Goal: Task Accomplishment & Management: Manage account settings

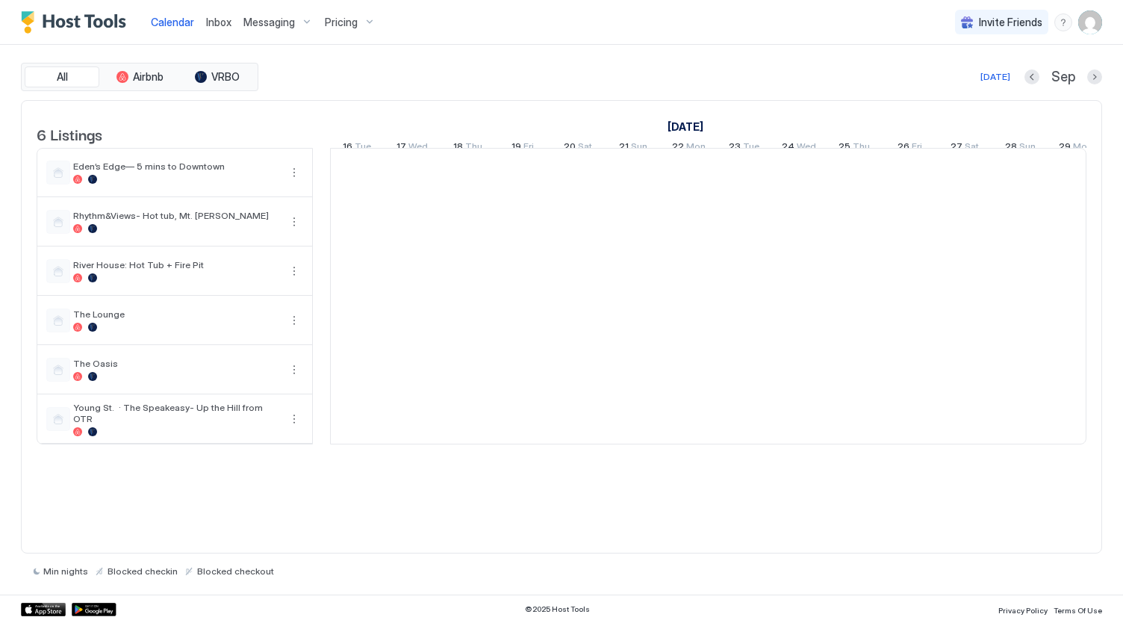
scroll to position [0, 829]
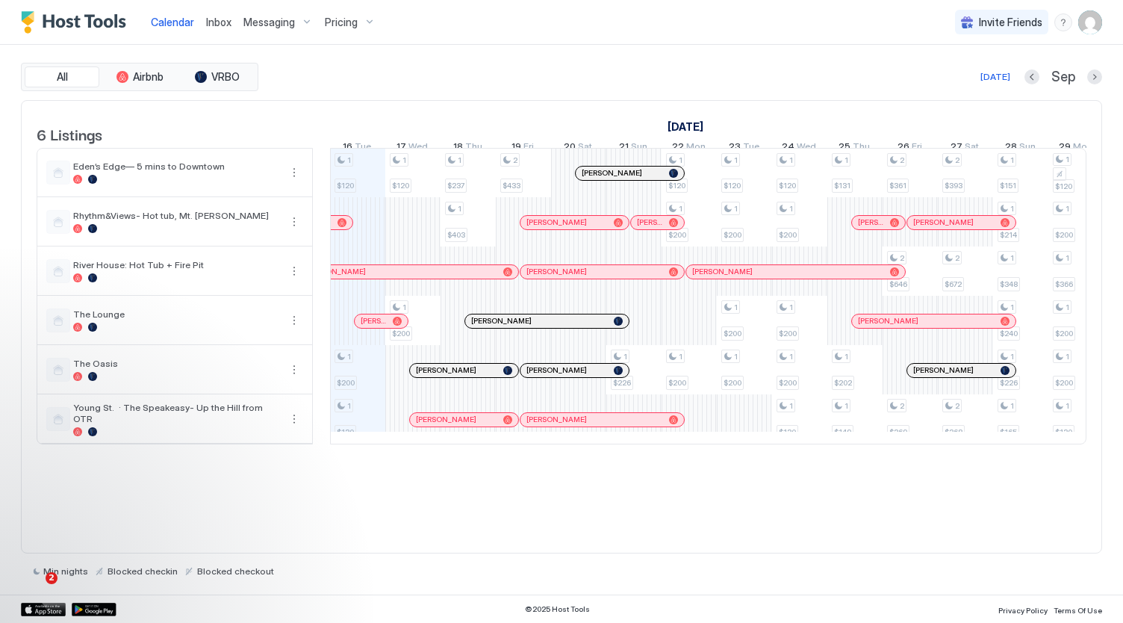
click at [687, 425] on div "1 $120 1 $200 1 $130 1 $120 1 $200 1 $237 1 $403 2 $433 1 $226 1 $120 1 $200 1 …" at bounding box center [992, 296] width 2983 height 295
click at [687, 425] on div at bounding box center [561, 311] width 1123 height 623
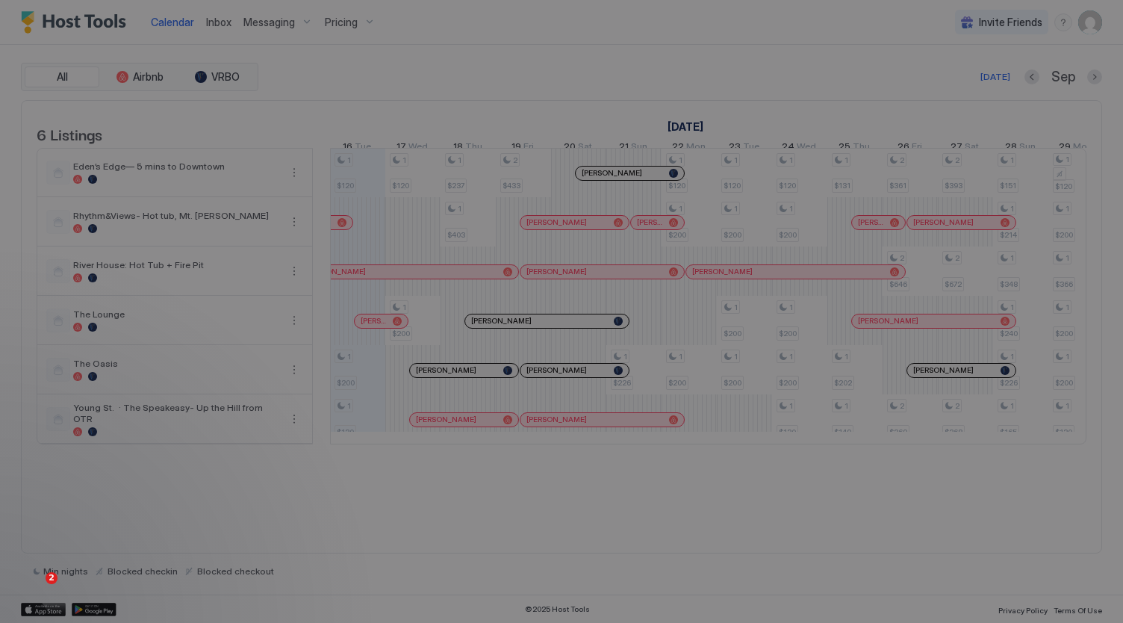
click at [687, 425] on div at bounding box center [561, 311] width 1123 height 623
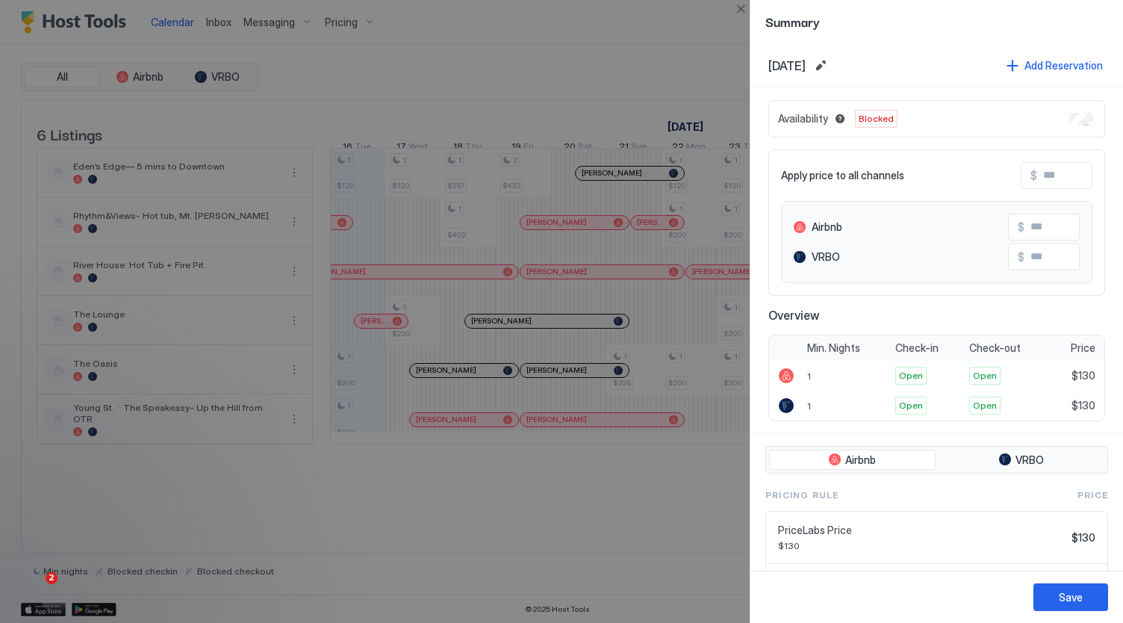
click at [675, 482] on div at bounding box center [561, 311] width 1123 height 623
click at [617, 45] on div at bounding box center [561, 311] width 1123 height 623
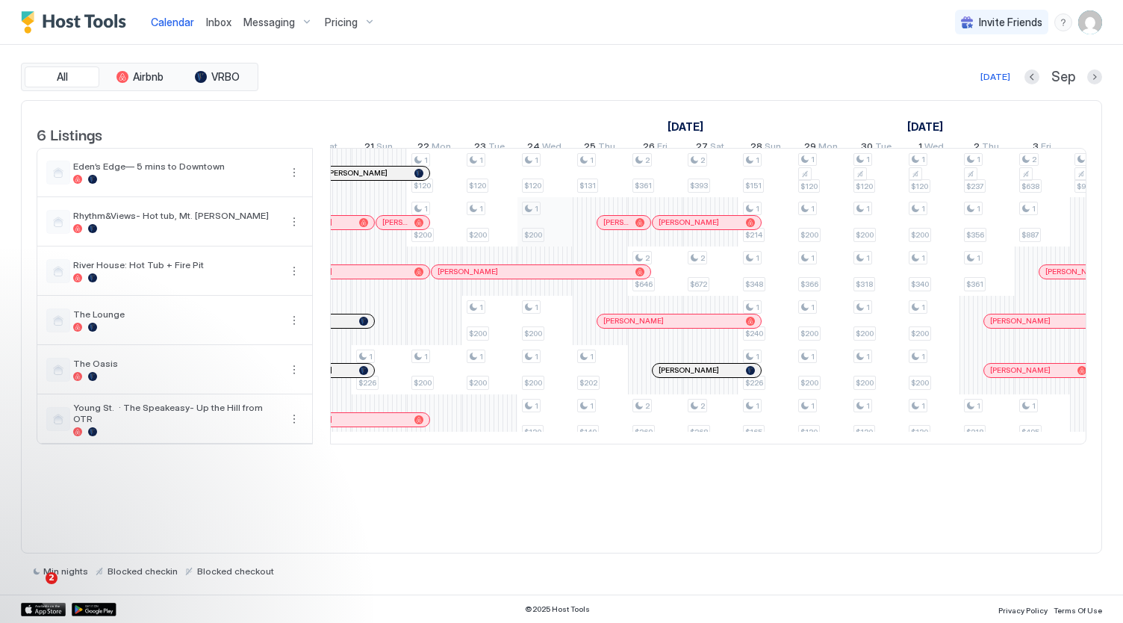
scroll to position [0, 0]
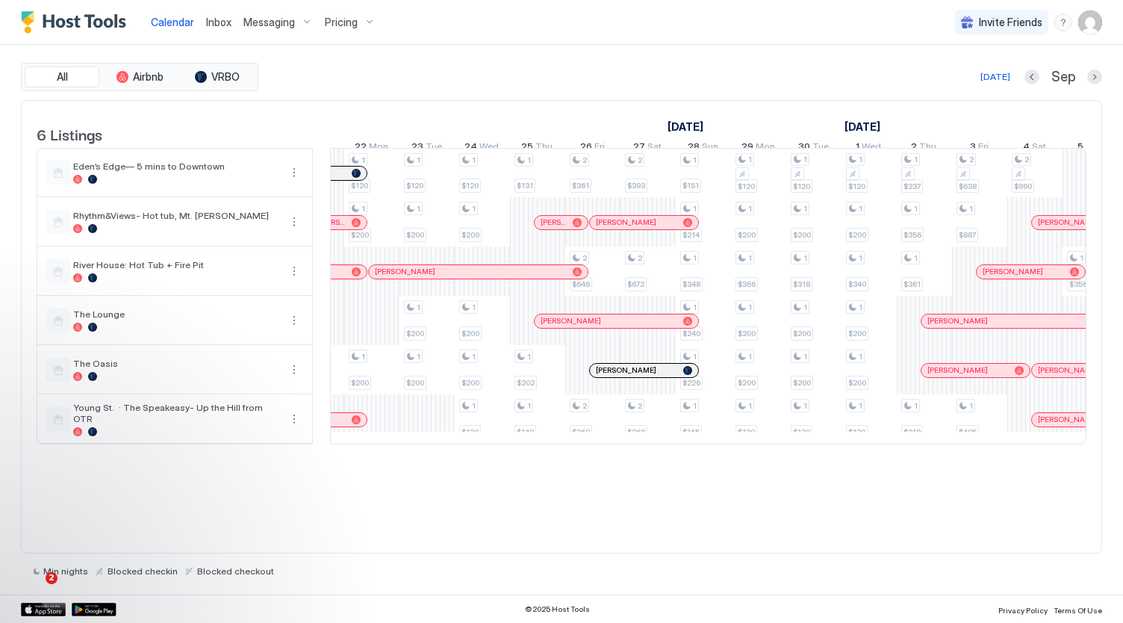
click at [333, 28] on span "Pricing" at bounding box center [341, 22] width 33 height 13
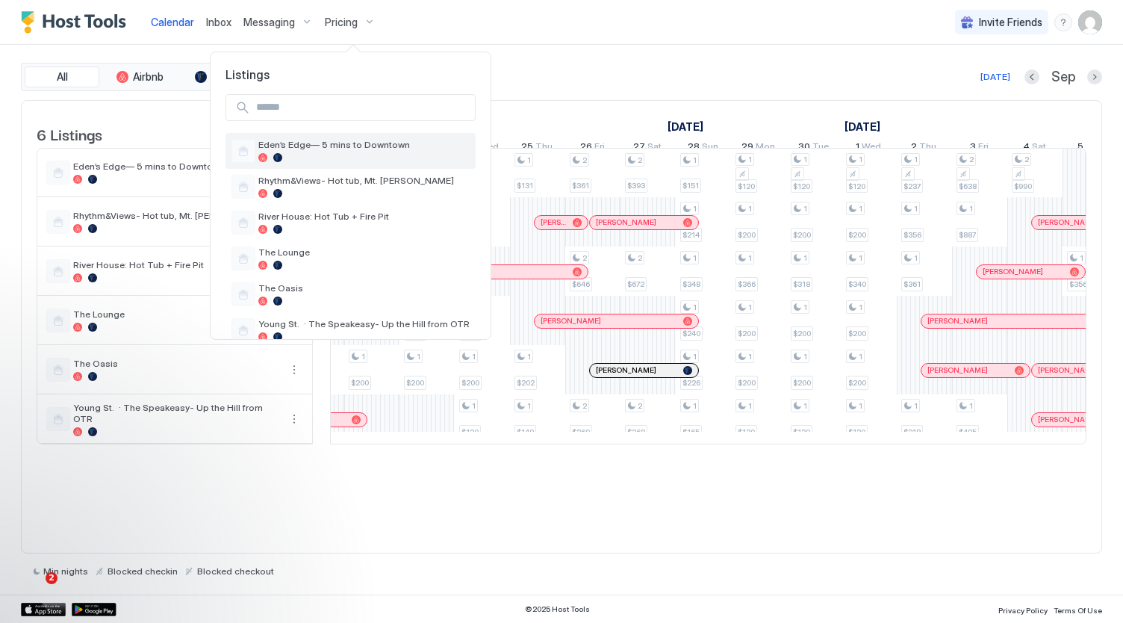
click at [336, 145] on span "Eden’s Edge— 5 mins to Downtown" at bounding box center [363, 144] width 211 height 11
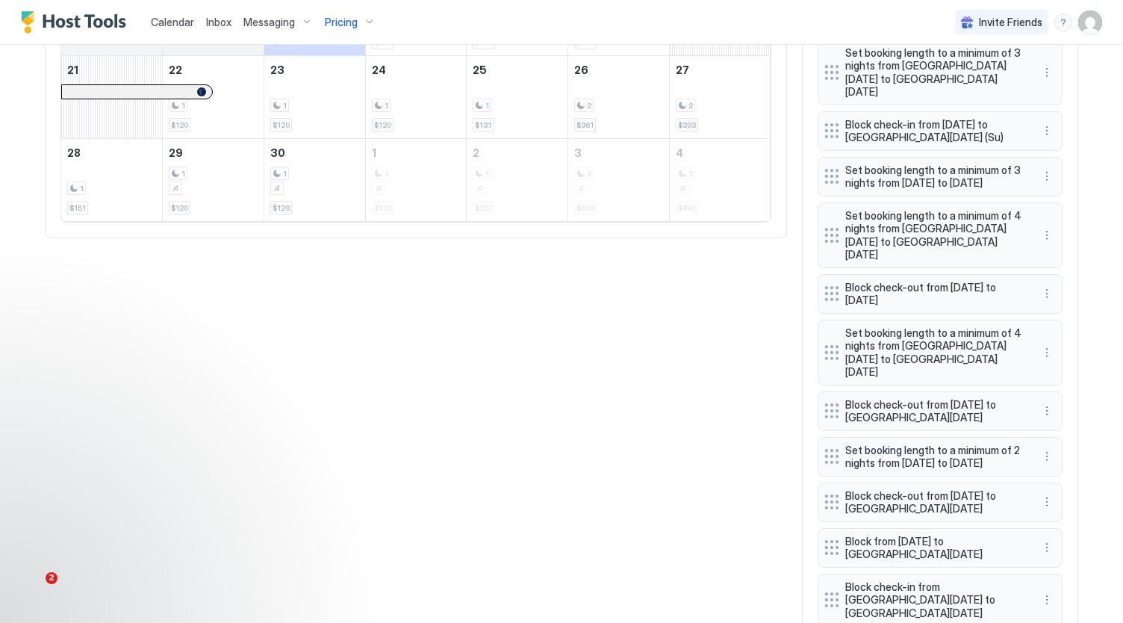
scroll to position [797, 0]
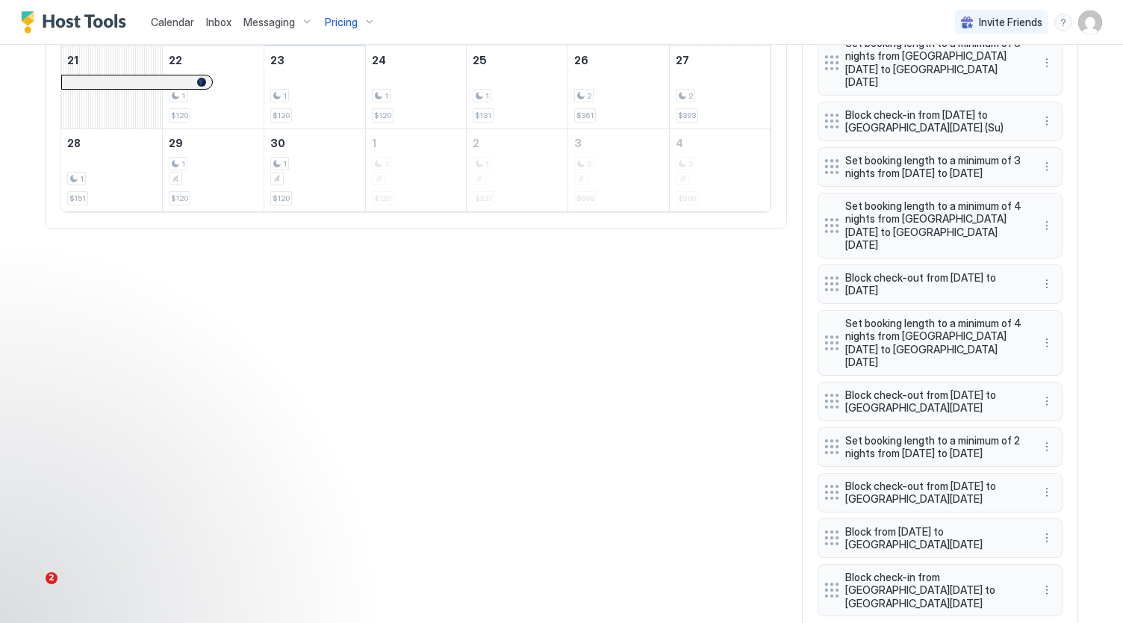
click at [932, 570] on span "Block check-in from [GEOGRAPHIC_DATA][DATE] to [GEOGRAPHIC_DATA][DATE]" at bounding box center [934, 590] width 178 height 40
click at [1039, 581] on button "More options" at bounding box center [1047, 590] width 18 height 18
click at [1054, 473] on div "Edit" at bounding box center [1055, 476] width 33 height 11
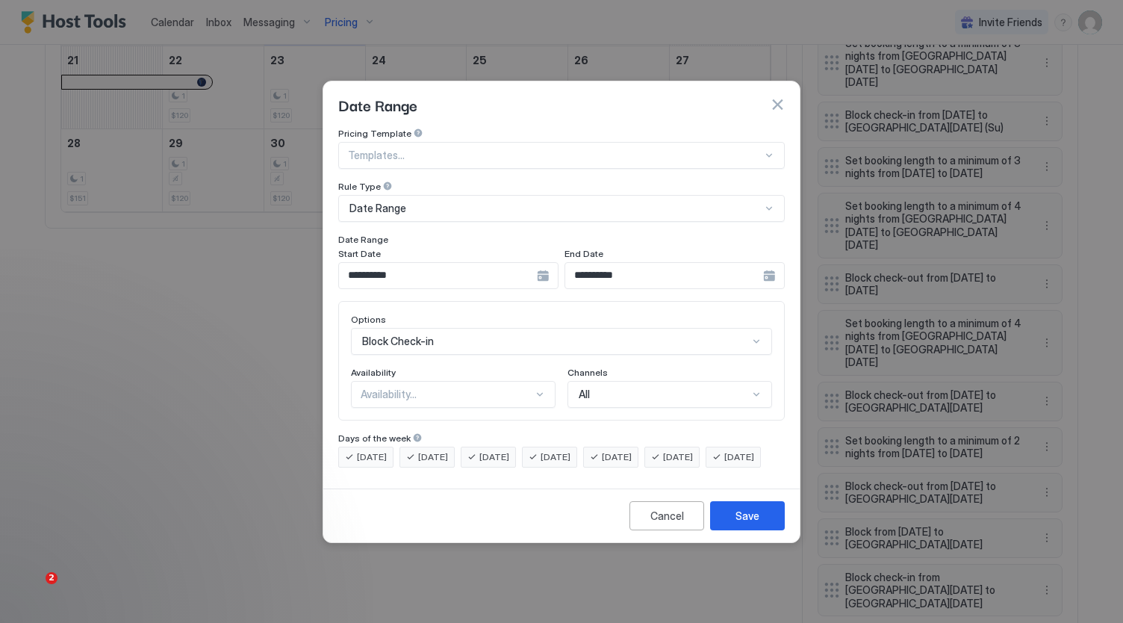
click at [446, 263] on input "**********" at bounding box center [438, 275] width 198 height 25
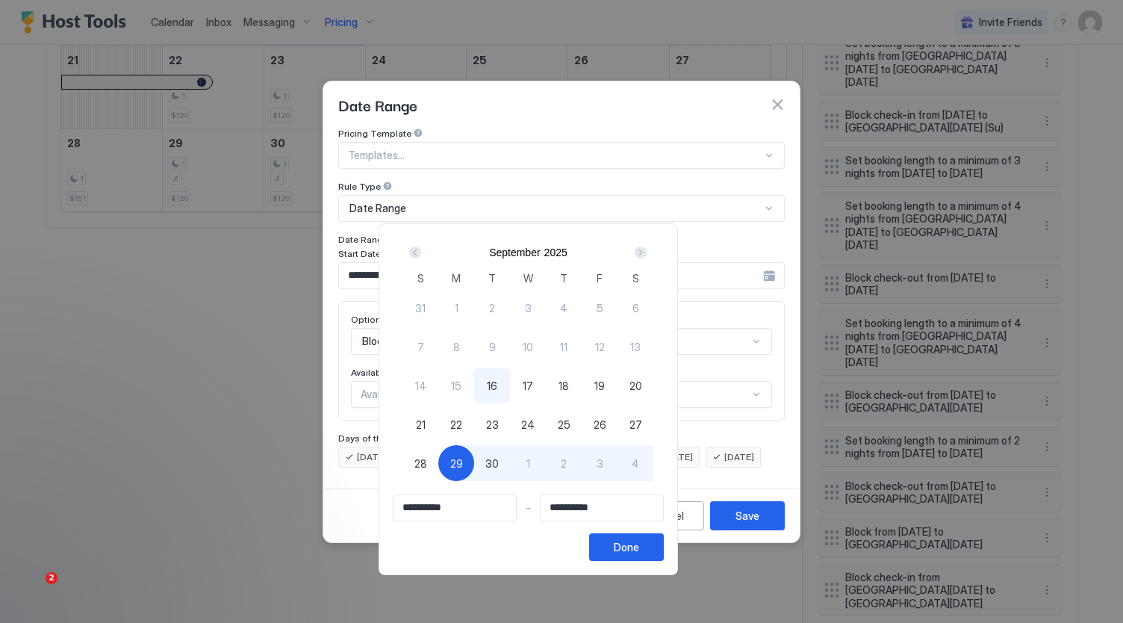
click at [647, 251] on div "Next" at bounding box center [641, 252] width 12 height 12
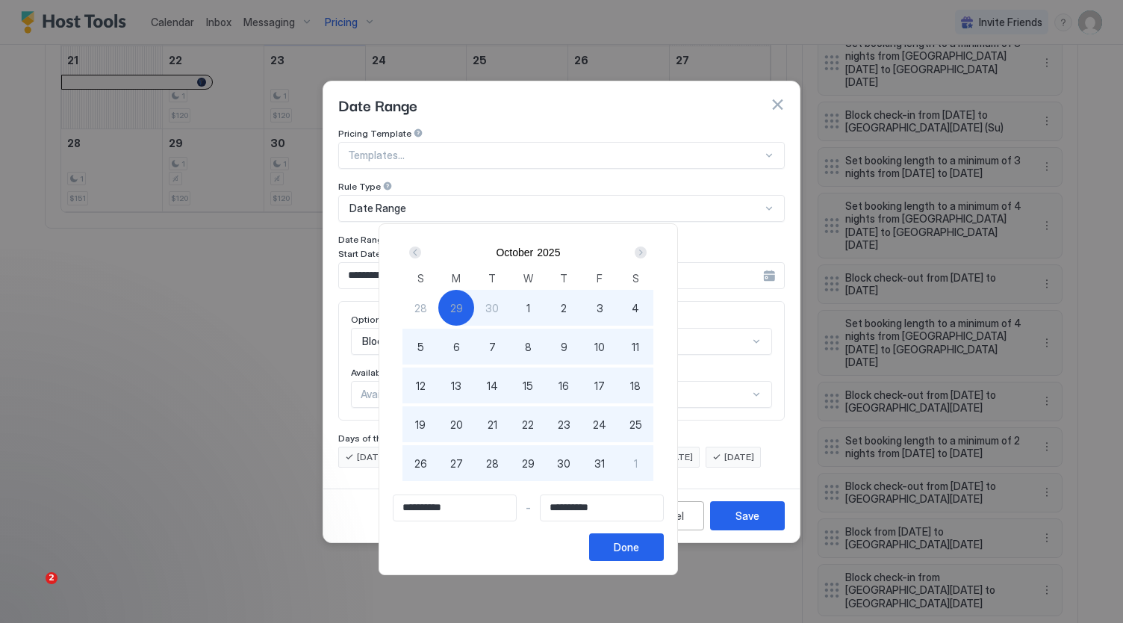
click at [474, 343] on div "6" at bounding box center [456, 347] width 36 height 36
type input "**********"
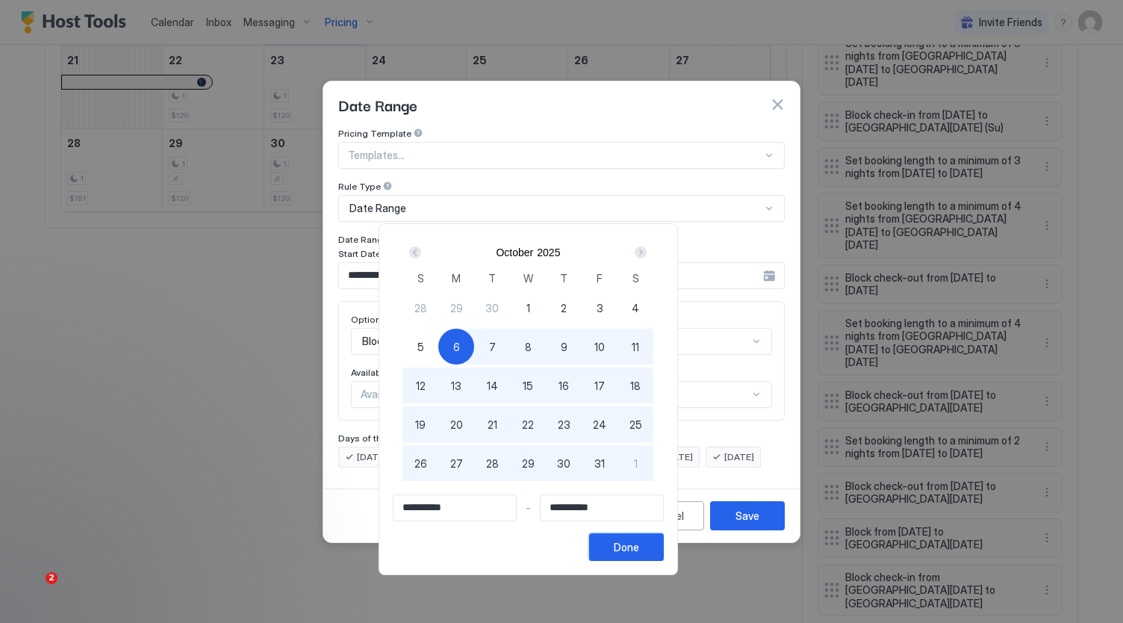
click at [639, 547] on div "Done" at bounding box center [626, 547] width 25 height 16
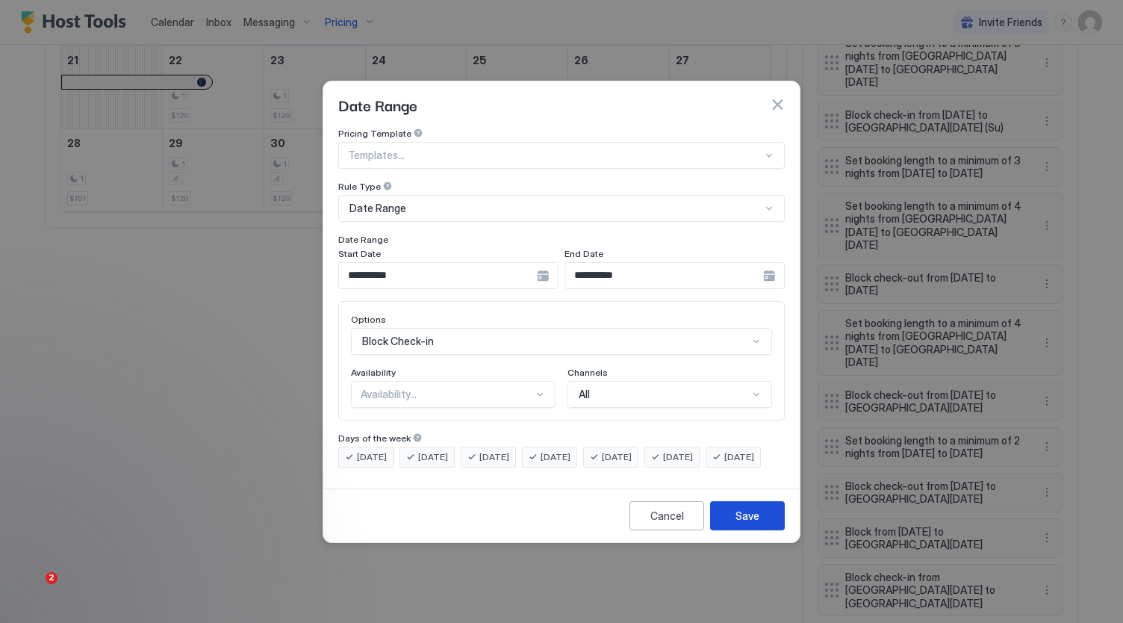
click at [745, 523] on div "Save" at bounding box center [747, 516] width 24 height 16
